Goal: Information Seeking & Learning: Understand process/instructions

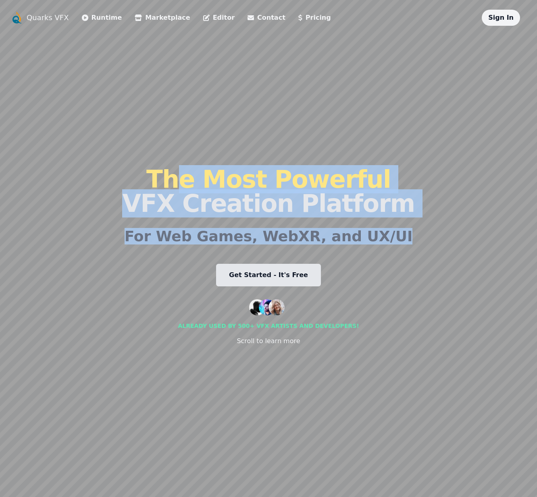
drag, startPoint x: 225, startPoint y: 198, endPoint x: 437, endPoint y: 240, distance: 216.3
click at [437, 240] on div "Quarks VFX Runtime Marketplace Editor Contact Pricing Sign In The Most Powerful…" at bounding box center [268, 249] width 516 height 478
drag, startPoint x: 137, startPoint y: 177, endPoint x: 88, endPoint y: 163, distance: 50.6
click at [89, 164] on div "Quarks VFX Runtime Marketplace Editor Contact Pricing Sign In The Most Powerful…" at bounding box center [268, 249] width 516 height 478
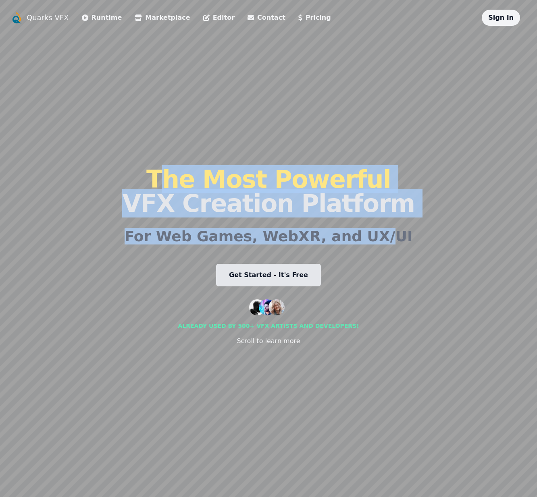
click at [88, 163] on div "Quarks VFX Runtime Marketplace Editor Contact Pricing Sign In The Most Powerful…" at bounding box center [268, 249] width 516 height 478
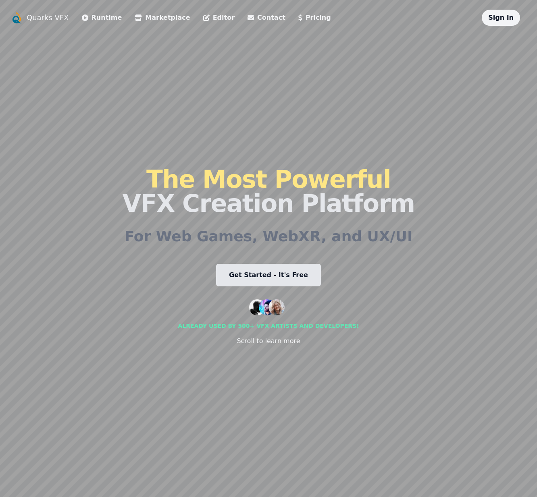
click at [94, 17] on link "Runtime" at bounding box center [102, 18] width 40 height 10
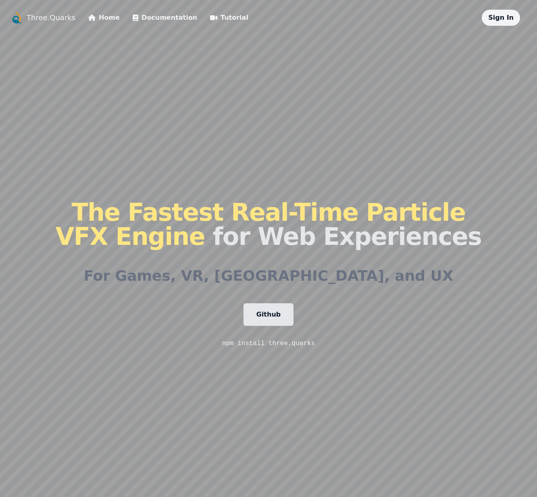
click at [264, 319] on link "Github" at bounding box center [268, 314] width 50 height 23
drag, startPoint x: 399, startPoint y: 135, endPoint x: 294, endPoint y: 62, distance: 128.1
click at [381, 125] on div "The Fastest Real-Time Particle VFX Engine for Web Experiences For Games, VR, AR…" at bounding box center [268, 274] width 425 height 497
click at [210, 24] on li "Tutorial" at bounding box center [229, 18] width 38 height 16
click at [210, 21] on link "Tutorial" at bounding box center [229, 18] width 38 height 10
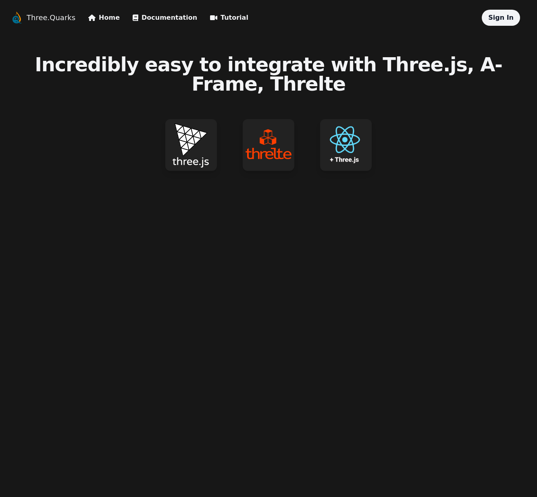
click at [168, 133] on img at bounding box center [191, 145] width 52 height 52
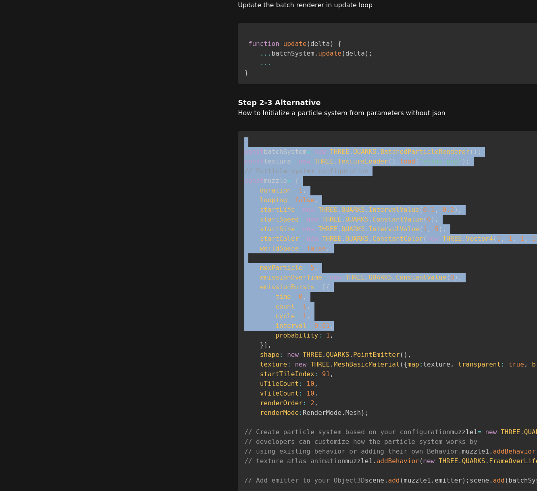
drag, startPoint x: 157, startPoint y: 256, endPoint x: 116, endPoint y: 195, distance: 73.2
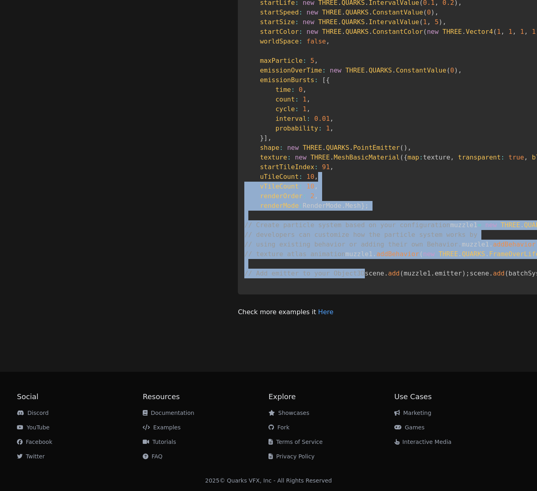
drag, startPoint x: 300, startPoint y: 333, endPoint x: 199, endPoint y: 166, distance: 194.8
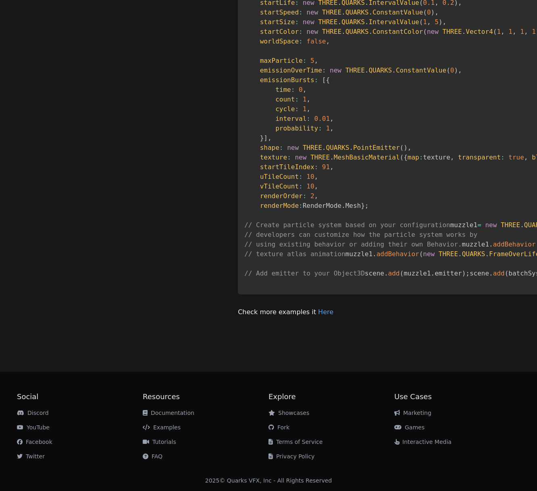
drag, startPoint x: 207, startPoint y: 178, endPoint x: 250, endPoint y: 479, distance: 303.3
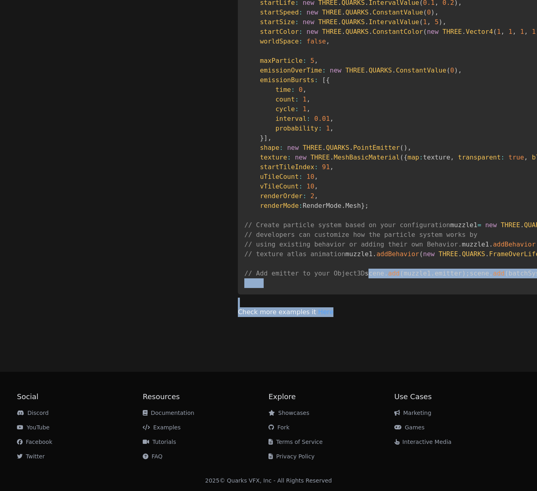
drag, startPoint x: 201, startPoint y: 329, endPoint x: 21, endPoint y: 259, distance: 192.6
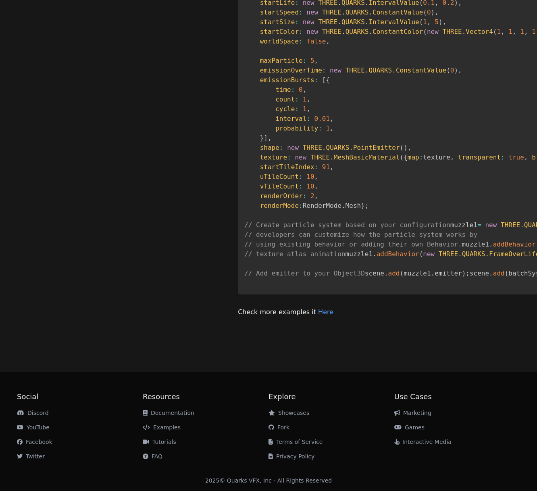
drag, startPoint x: 21, startPoint y: 259, endPoint x: 27, endPoint y: 260, distance: 5.5
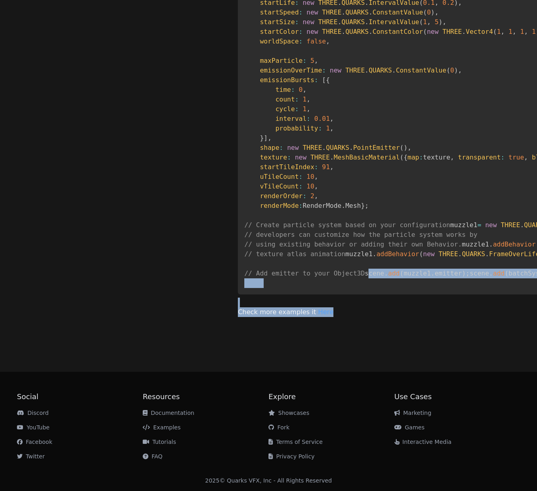
drag, startPoint x: 27, startPoint y: 260, endPoint x: 170, endPoint y: 321, distance: 156.3
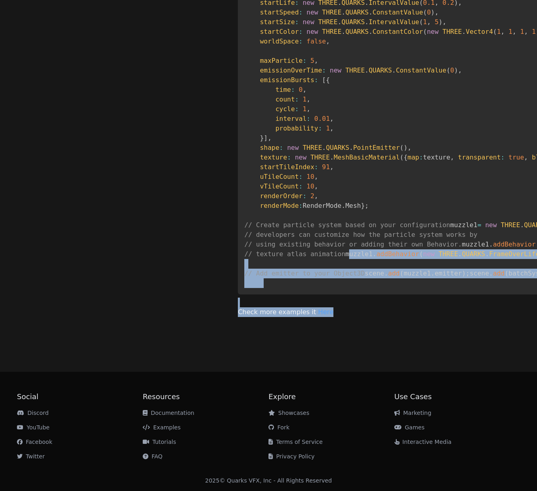
drag, startPoint x: 172, startPoint y: 331, endPoint x: 77, endPoint y: 207, distance: 156.2
drag, startPoint x: 116, startPoint y: 230, endPoint x: 208, endPoint y: 272, distance: 101.0
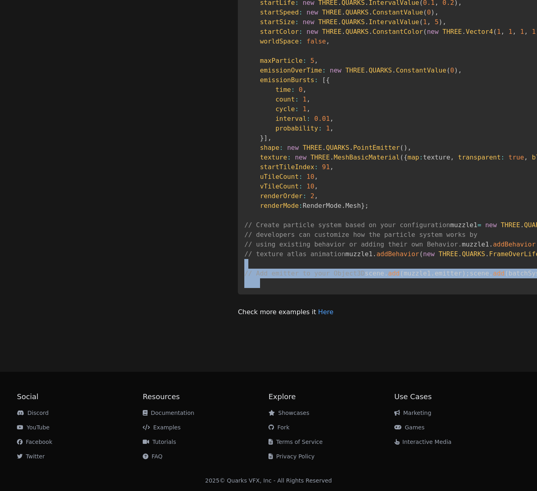
drag, startPoint x: 210, startPoint y: 274, endPoint x: 177, endPoint y: 201, distance: 80.6
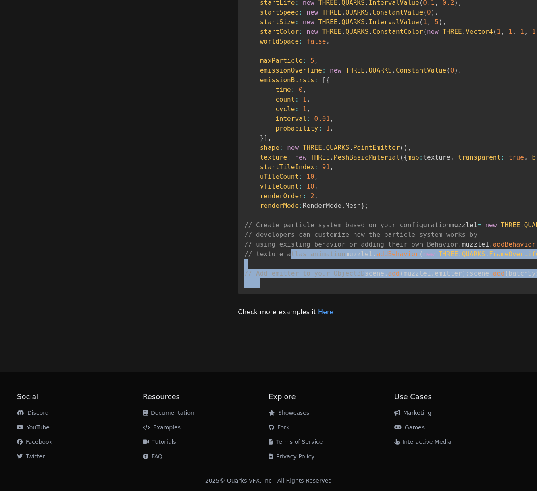
drag, startPoint x: 177, startPoint y: 200, endPoint x: 229, endPoint y: 275, distance: 90.9
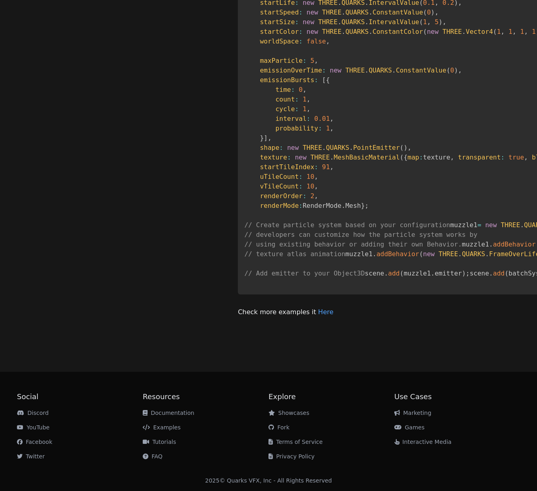
drag, startPoint x: 238, startPoint y: 275, endPoint x: 260, endPoint y: 279, distance: 22.1
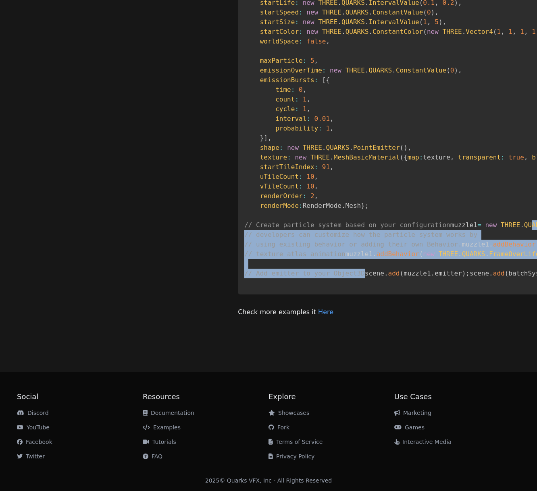
drag, startPoint x: 254, startPoint y: 192, endPoint x: 200, endPoint y: 130, distance: 82.8
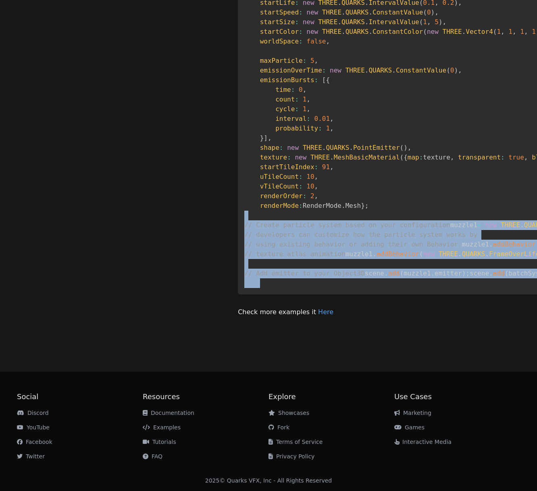
drag, startPoint x: 218, startPoint y: 153, endPoint x: 330, endPoint y: 280, distance: 169.9
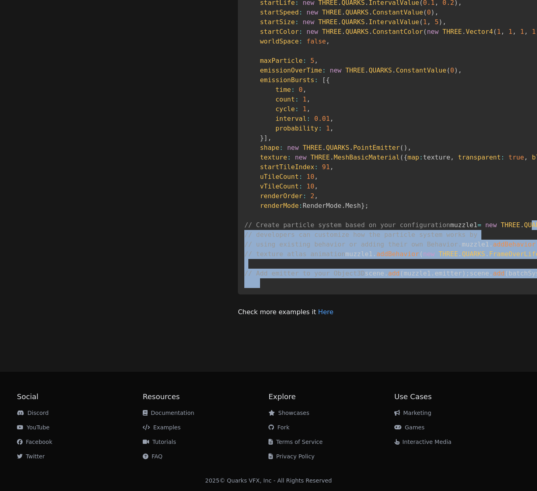
drag, startPoint x: 331, startPoint y: 281, endPoint x: 203, endPoint y: 140, distance: 190.2
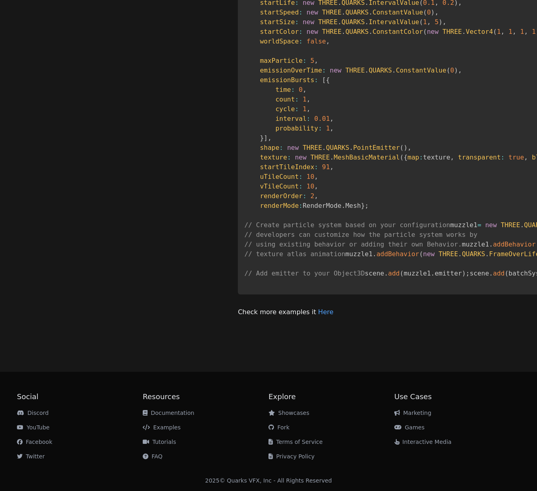
drag, startPoint x: 203, startPoint y: 140, endPoint x: 197, endPoint y: 173, distance: 33.2
click at [244, 221] on span "// Create particle system based on your configuration" at bounding box center [347, 225] width 206 height 8
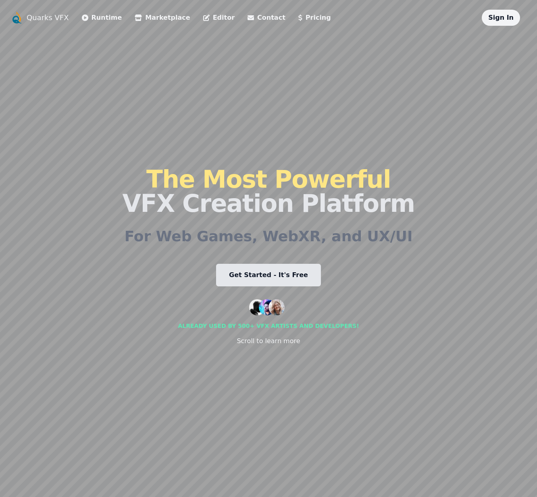
click at [203, 17] on link "Editor" at bounding box center [218, 18] width 31 height 10
